Goal: Obtain resource: Download file/media

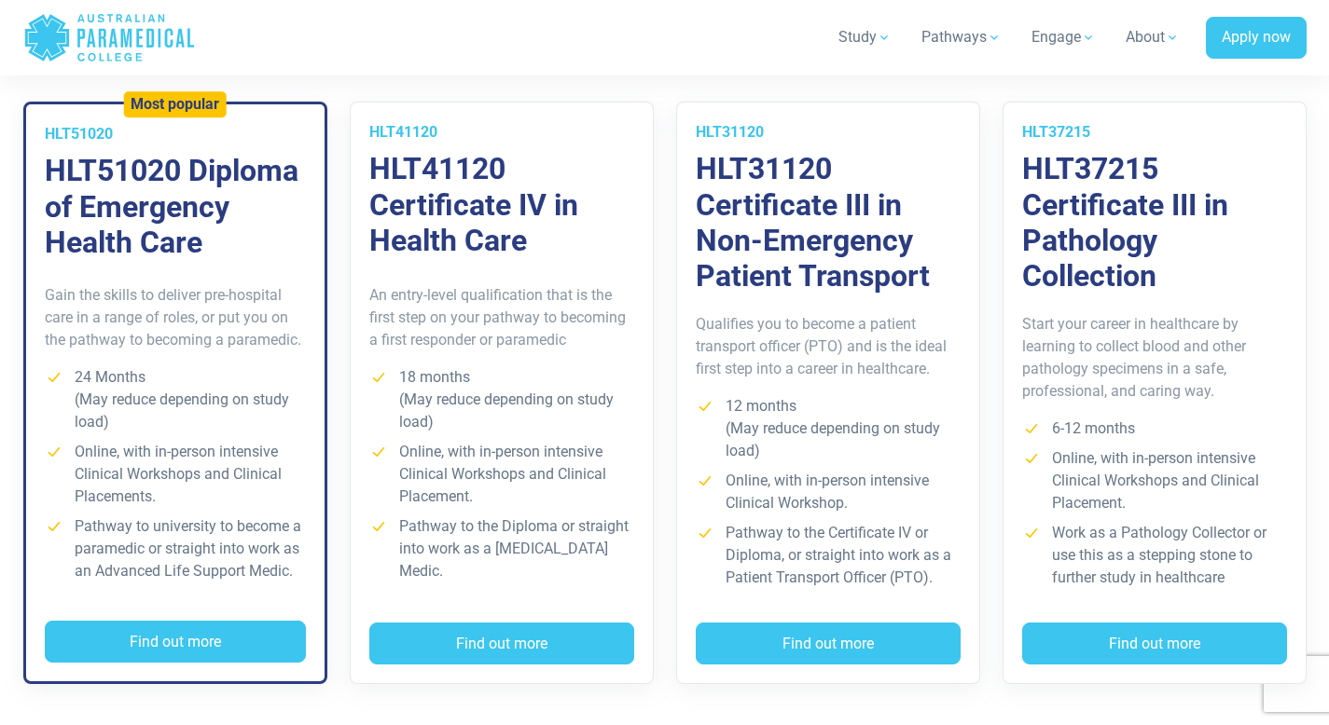
scroll to position [1389, 0]
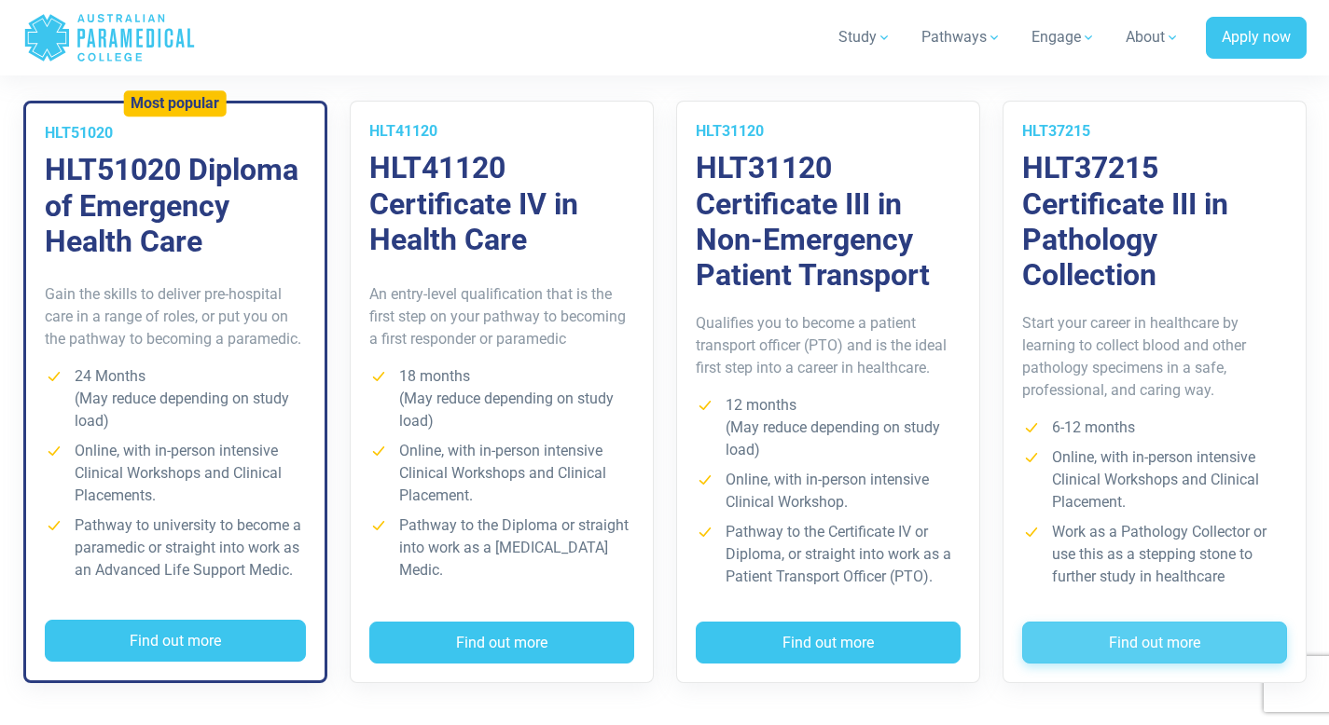
click at [1119, 655] on button "Find out more" at bounding box center [1154, 643] width 265 height 43
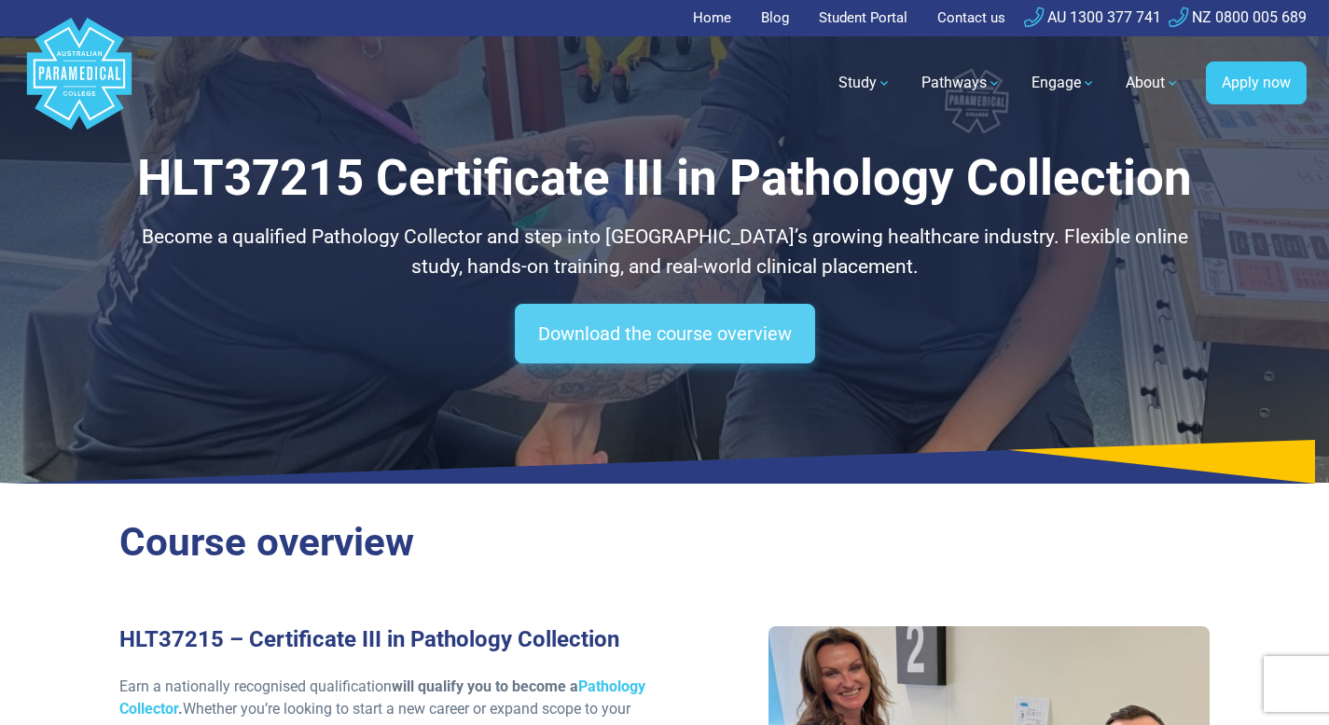
click at [699, 335] on link "Download the course overview" at bounding box center [665, 334] width 300 height 60
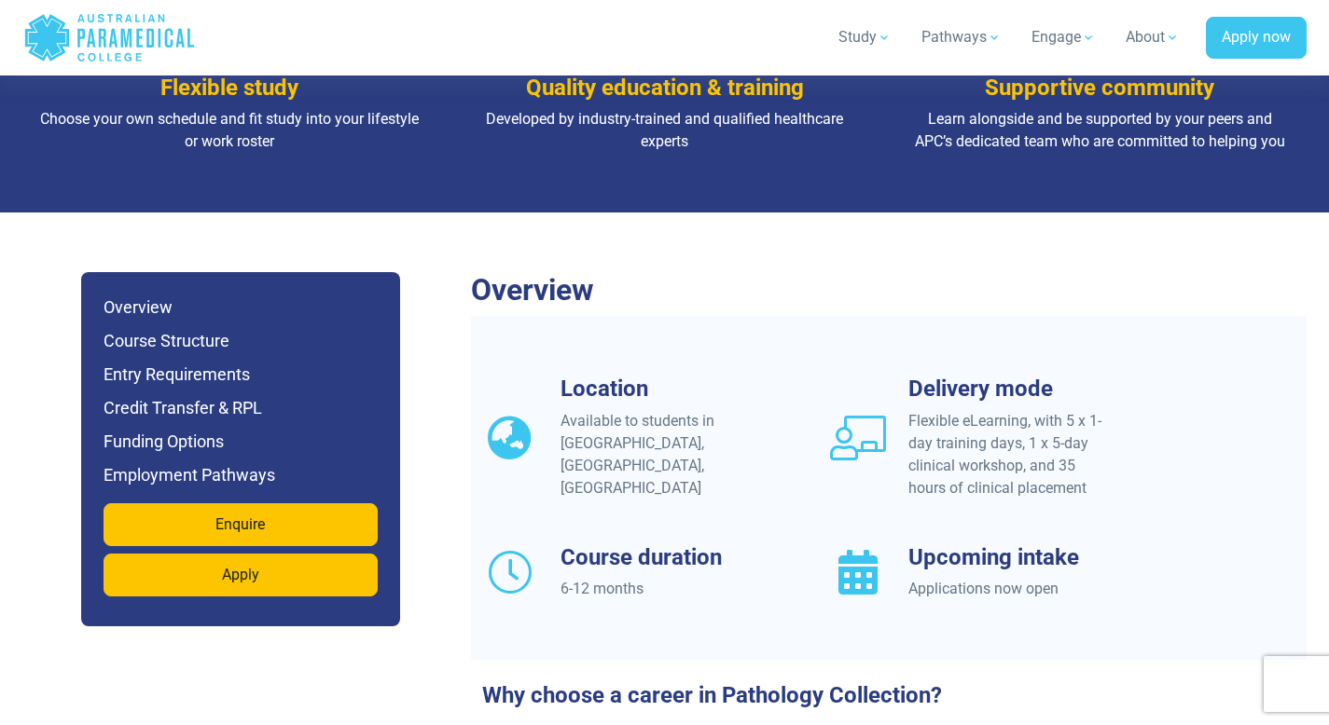
scroll to position [1410, 0]
